Goal: Find contact information: Find contact information

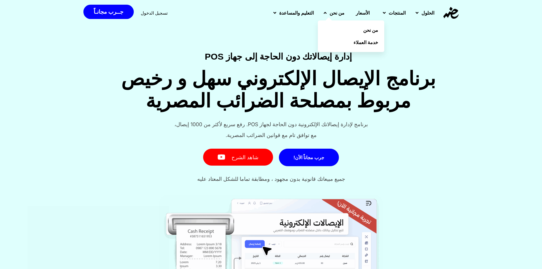
click at [319, 13] on link "من نحن" at bounding box center [333, 12] width 31 height 15
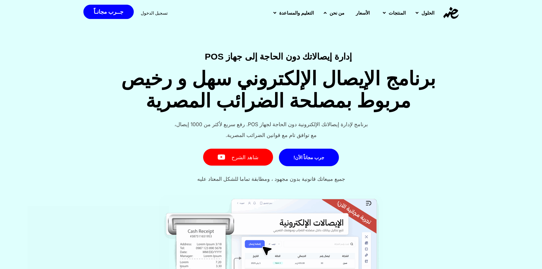
click at [319, 13] on link "من نحن" at bounding box center [333, 12] width 31 height 15
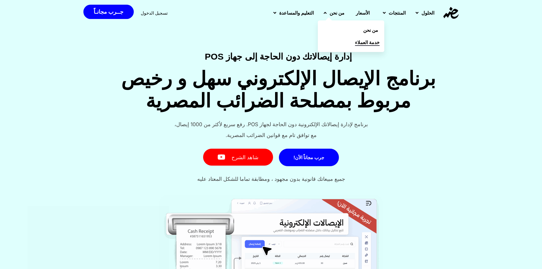
click at [336, 45] on link "خدمة العملاء" at bounding box center [351, 42] width 66 height 12
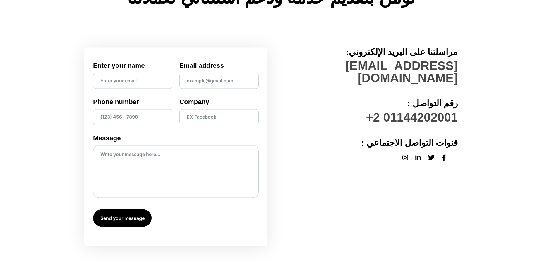
scroll to position [67, 0]
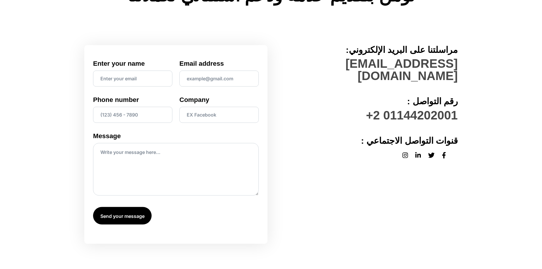
click at [443, 152] on icon at bounding box center [444, 155] width 4 height 6
